Goal: Task Accomplishment & Management: Manage account settings

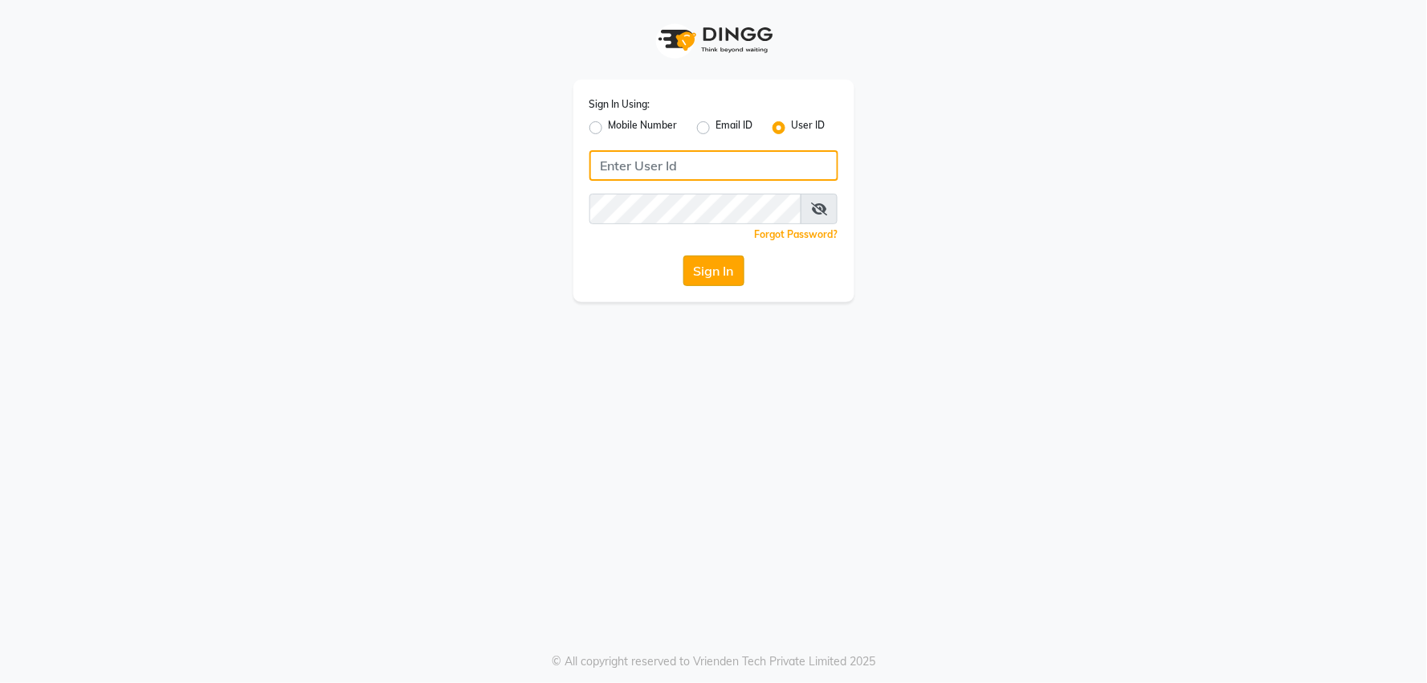
type input "[PERSON_NAME]"
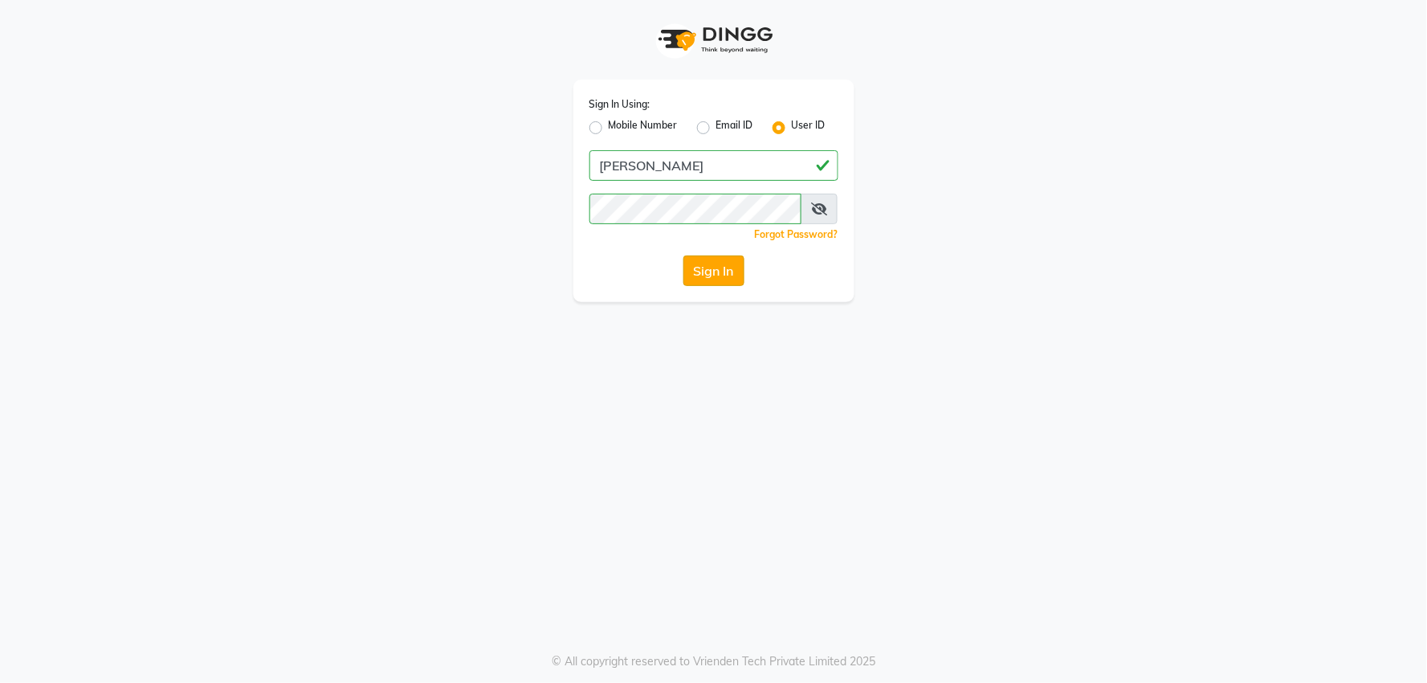
click at [699, 279] on button "Sign In" at bounding box center [713, 270] width 61 height 31
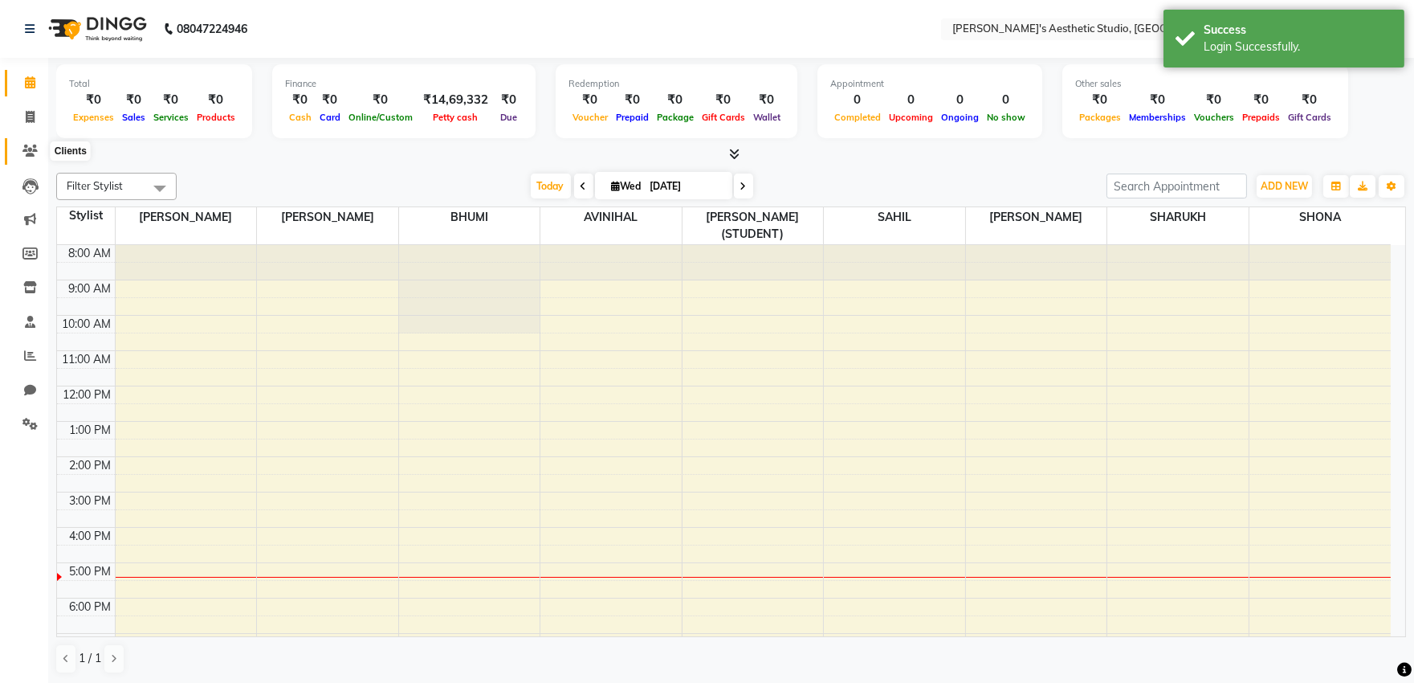
click at [35, 148] on icon at bounding box center [29, 151] width 15 height 12
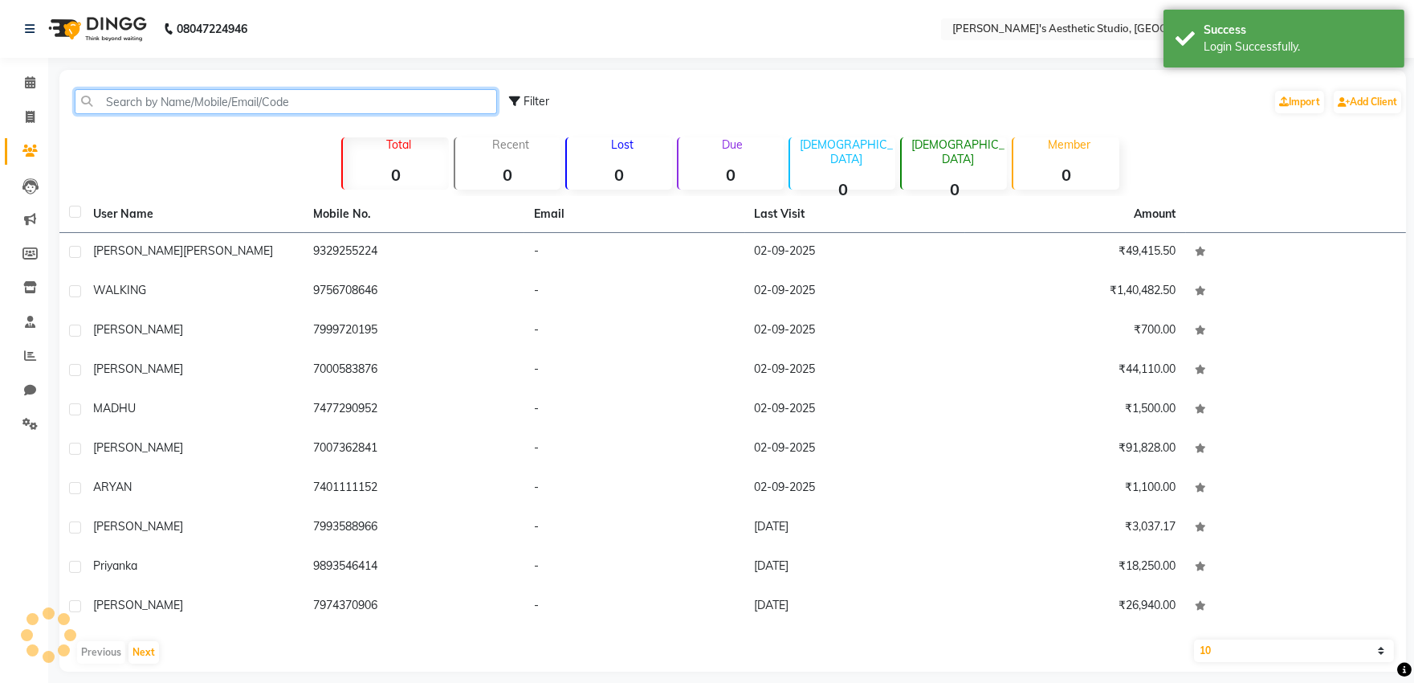
click at [108, 100] on input "text" at bounding box center [286, 101] width 422 height 25
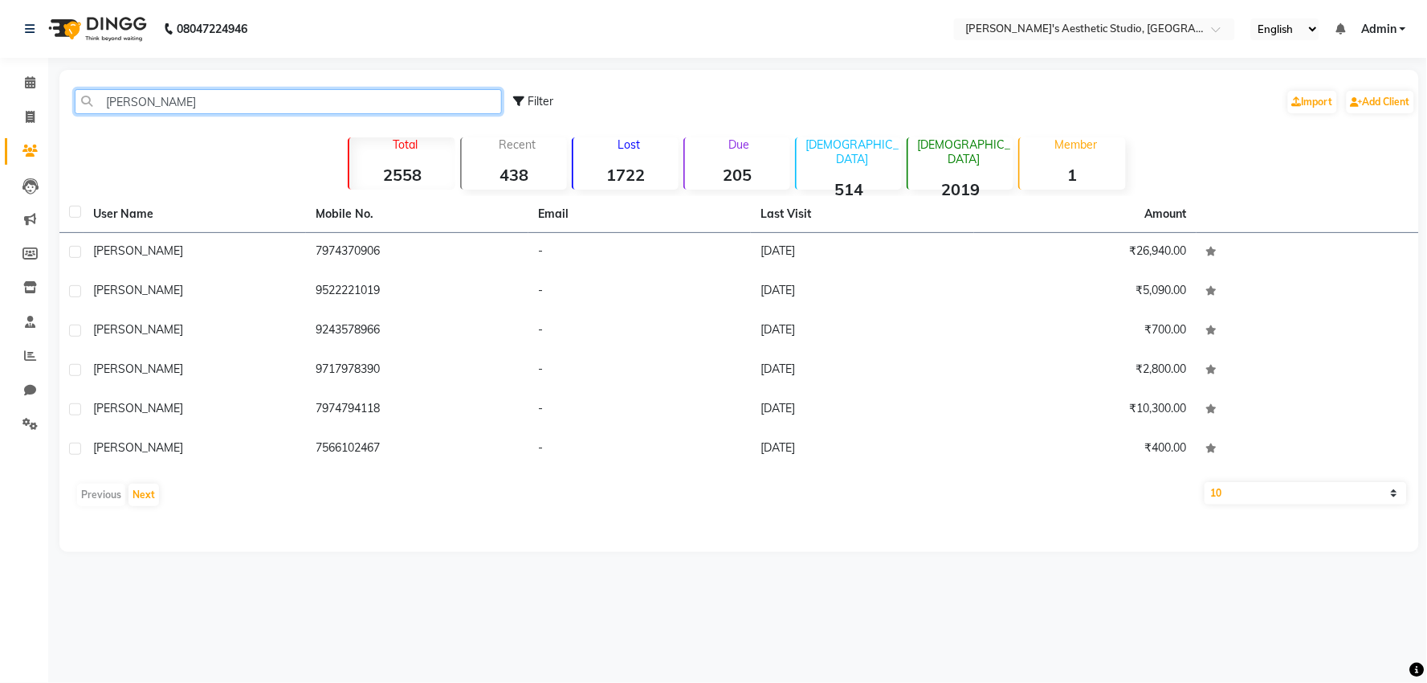
click at [410, 111] on input "[PERSON_NAME]" at bounding box center [288, 101] width 427 height 25
type input "m"
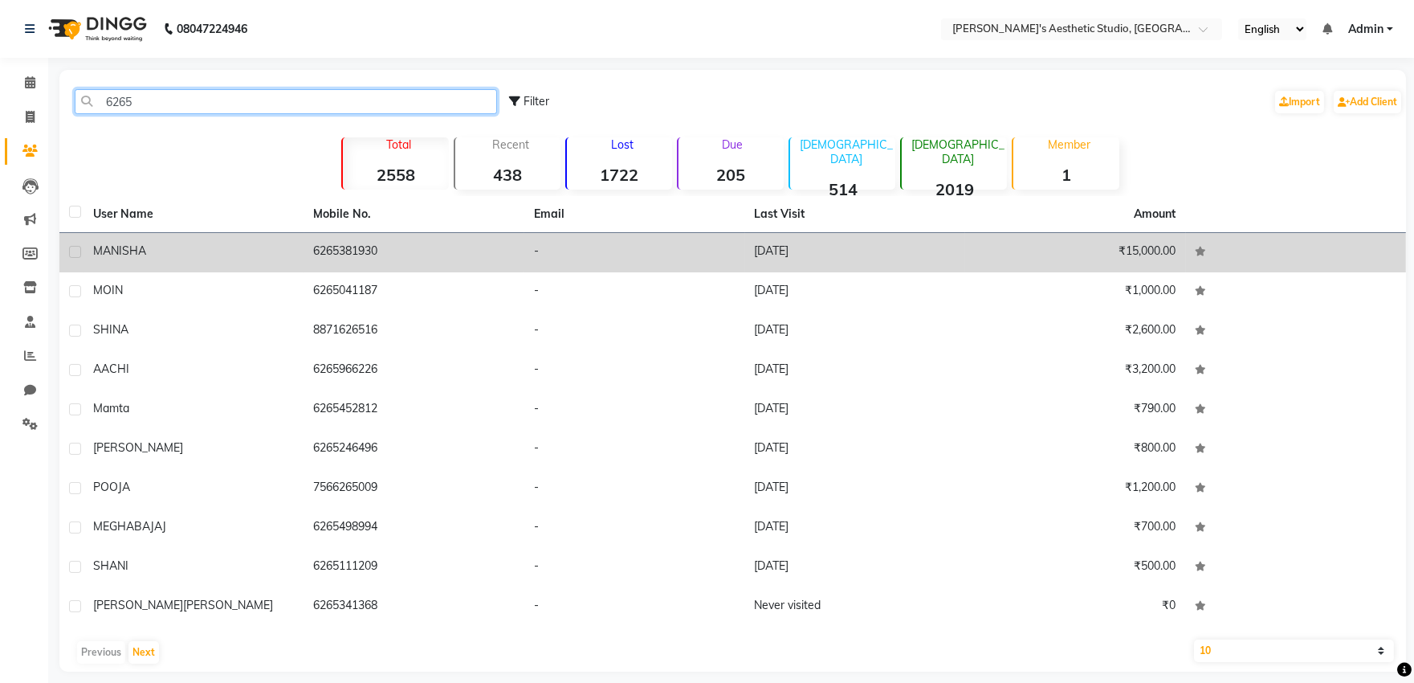
type input "6265"
click at [528, 253] on td "-" at bounding box center [634, 252] width 221 height 39
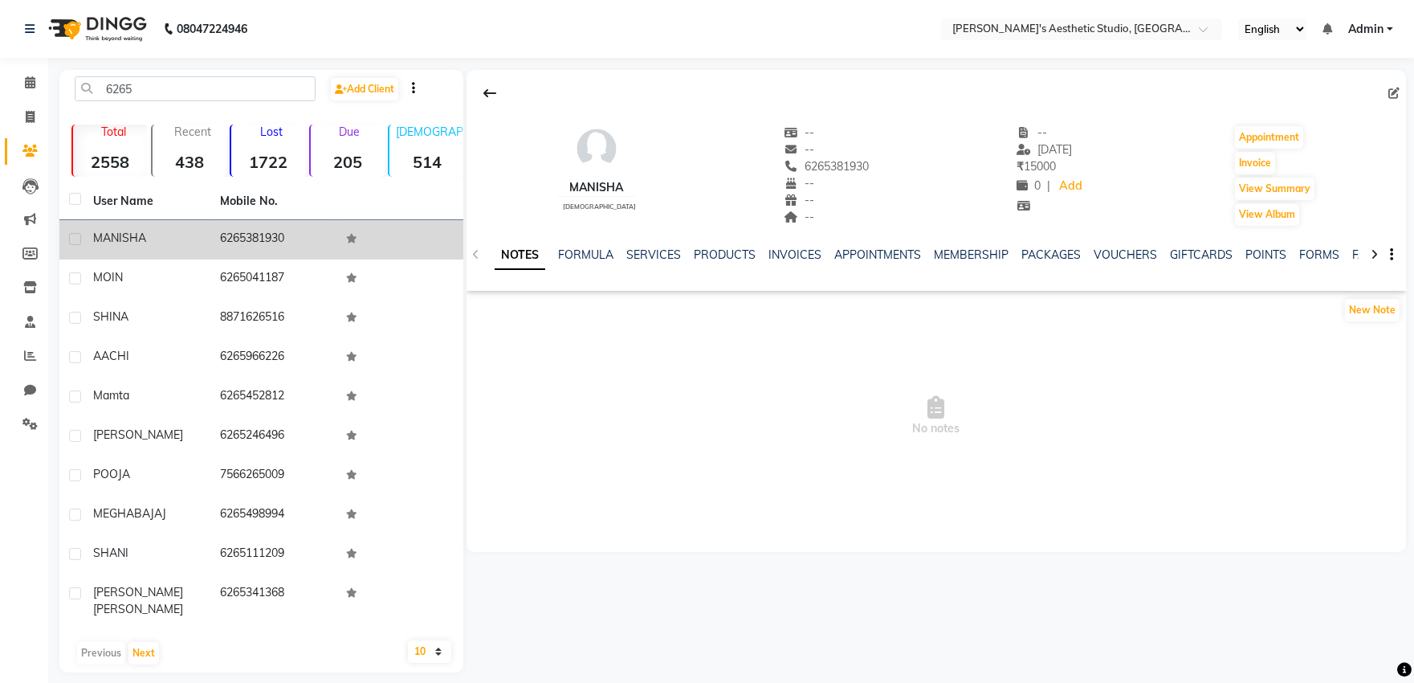
click at [1108, 247] on div "VOUCHERS" at bounding box center [1125, 255] width 63 height 17
click at [1109, 250] on link "VOUCHERS" at bounding box center [1125, 254] width 63 height 14
